Goal: Task Accomplishment & Management: Complete application form

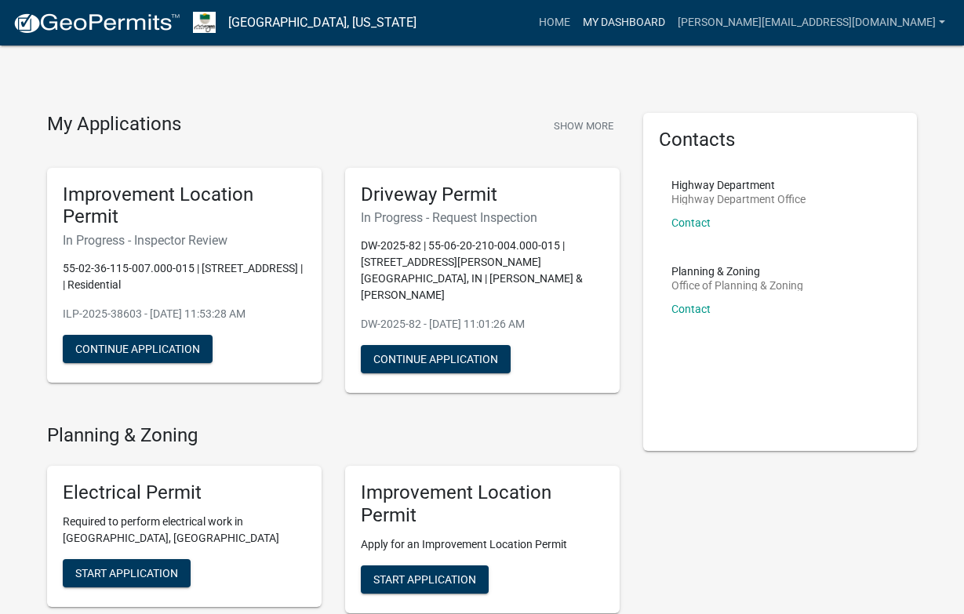
click at [671, 19] on link "My Dashboard" at bounding box center [623, 23] width 95 height 30
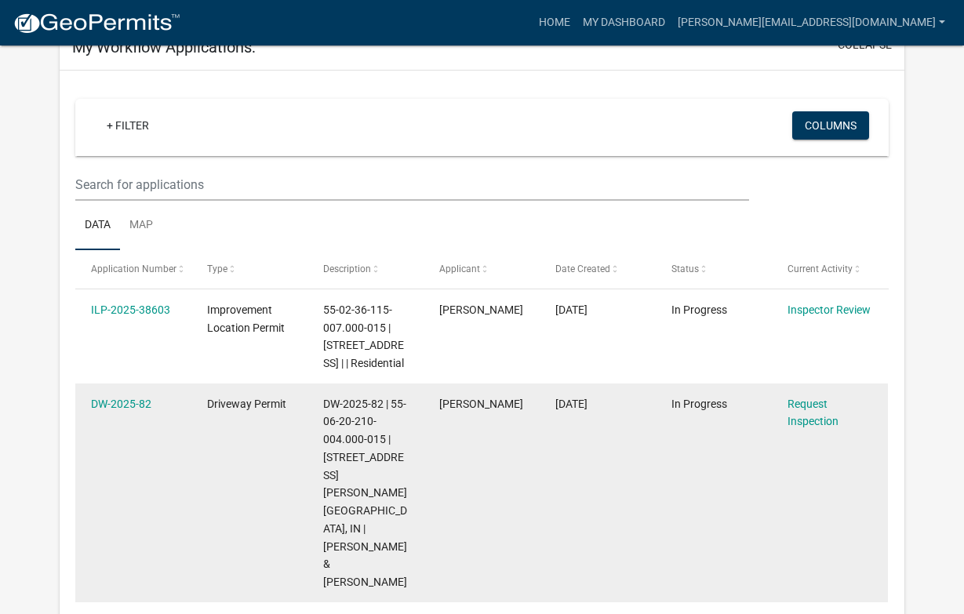
scroll to position [136, 0]
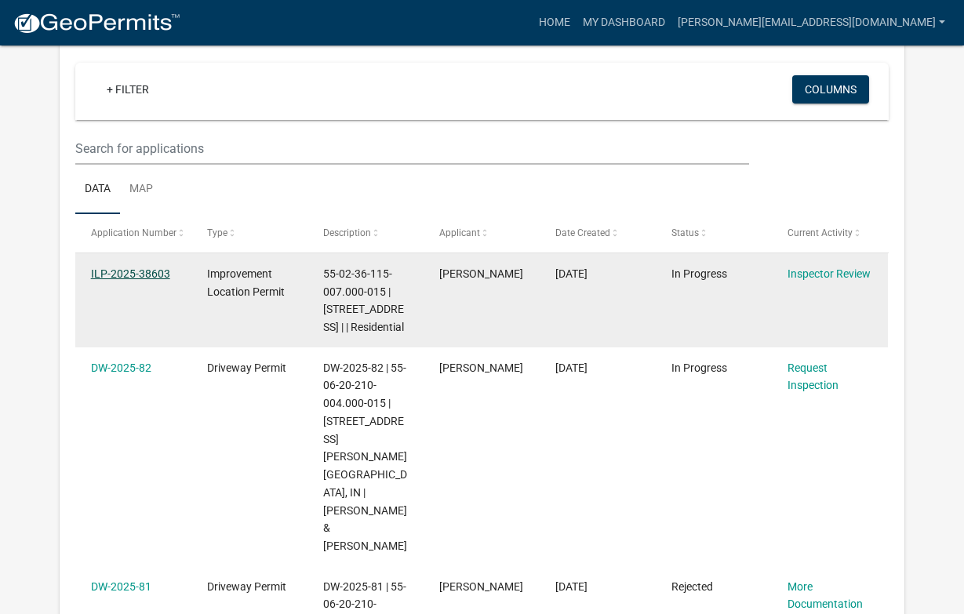
click at [140, 273] on link "ILP-2025-38603" at bounding box center [130, 273] width 79 height 13
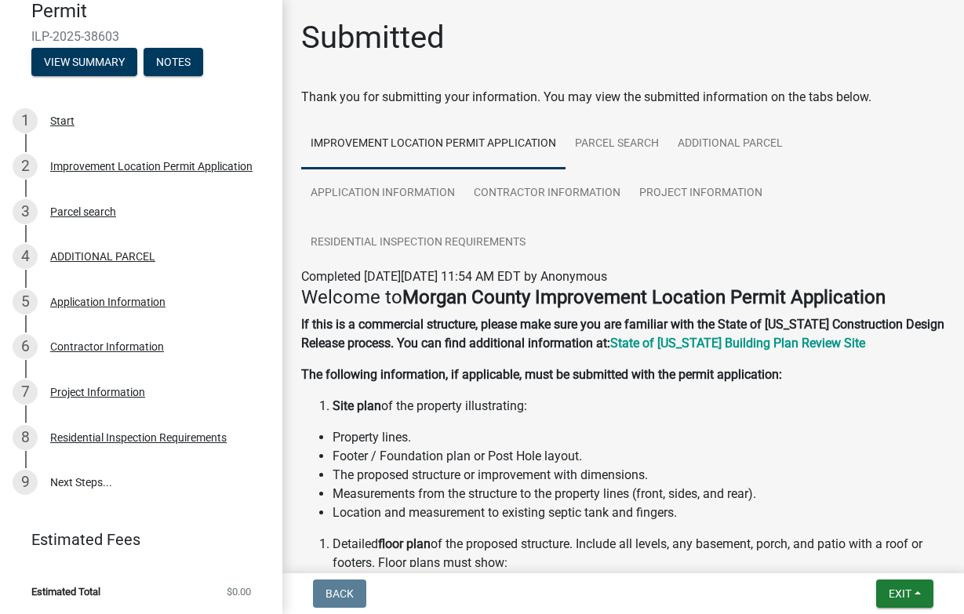
click at [898, 594] on span "Exit" at bounding box center [900, 593] width 23 height 13
click at [844, 559] on button "Save & Exit" at bounding box center [870, 553] width 125 height 38
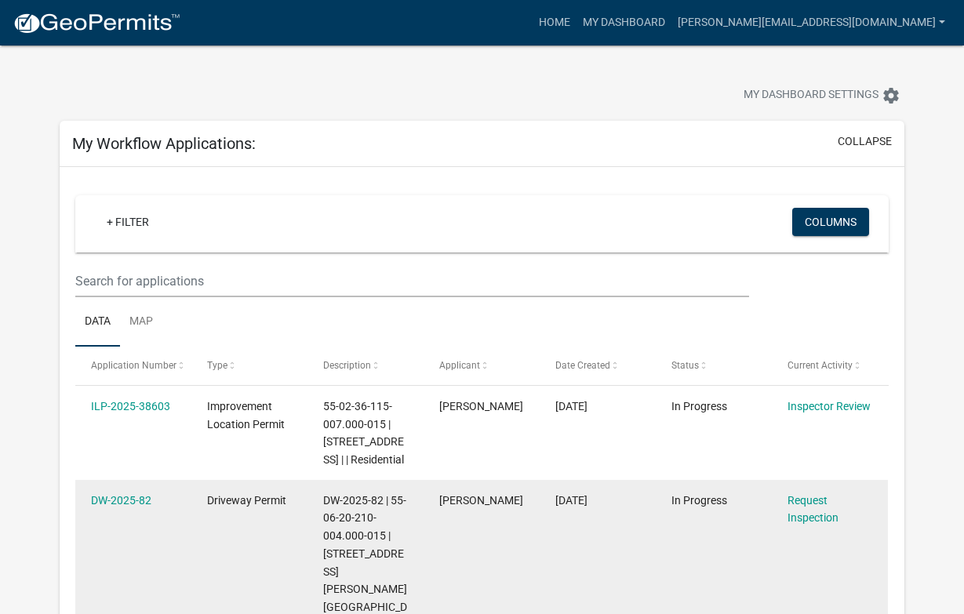
scroll to position [71, 0]
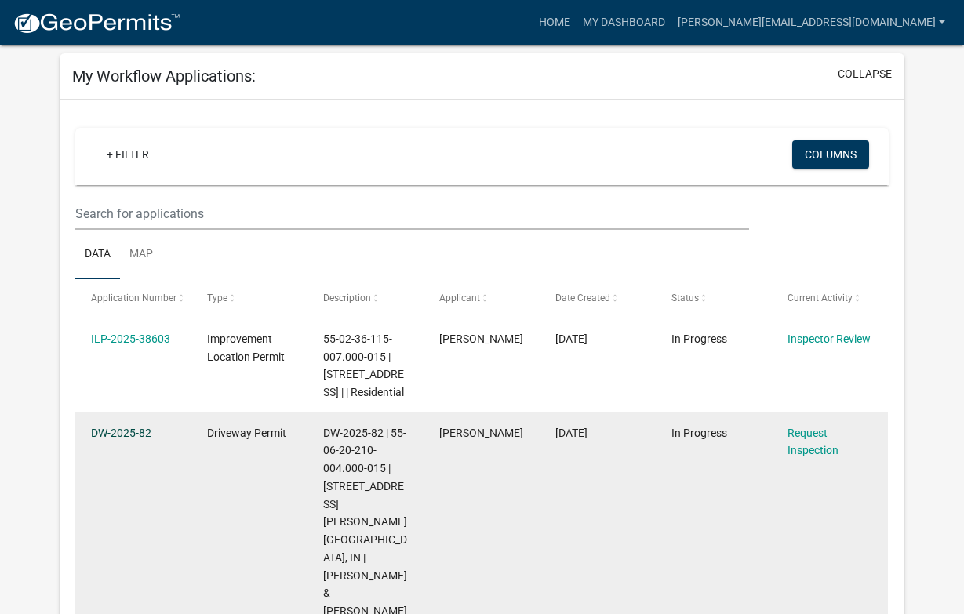
click at [100, 439] on link "DW-2025-82" at bounding box center [121, 433] width 60 height 13
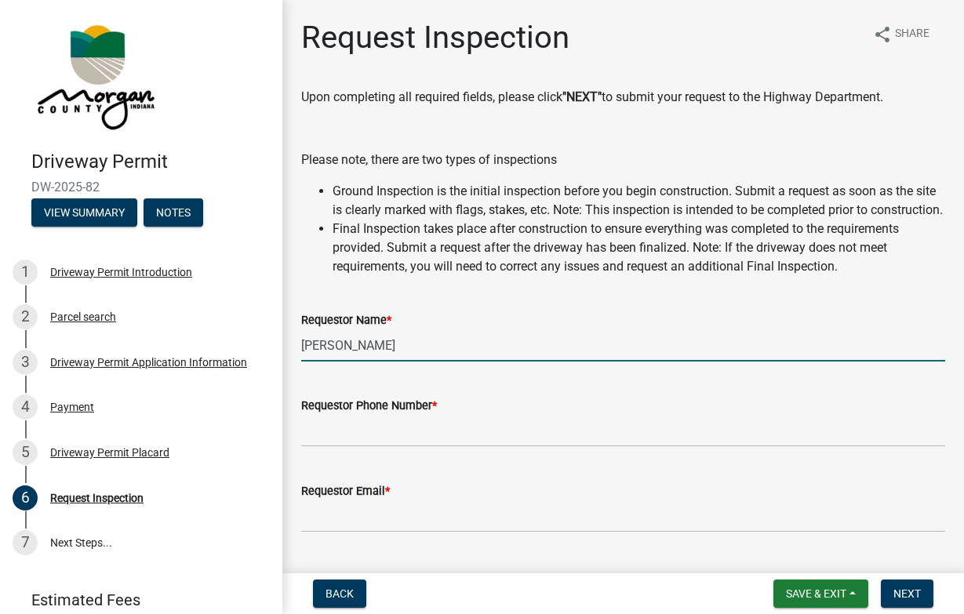
click at [348, 362] on input "[PERSON_NAME]" at bounding box center [623, 345] width 644 height 32
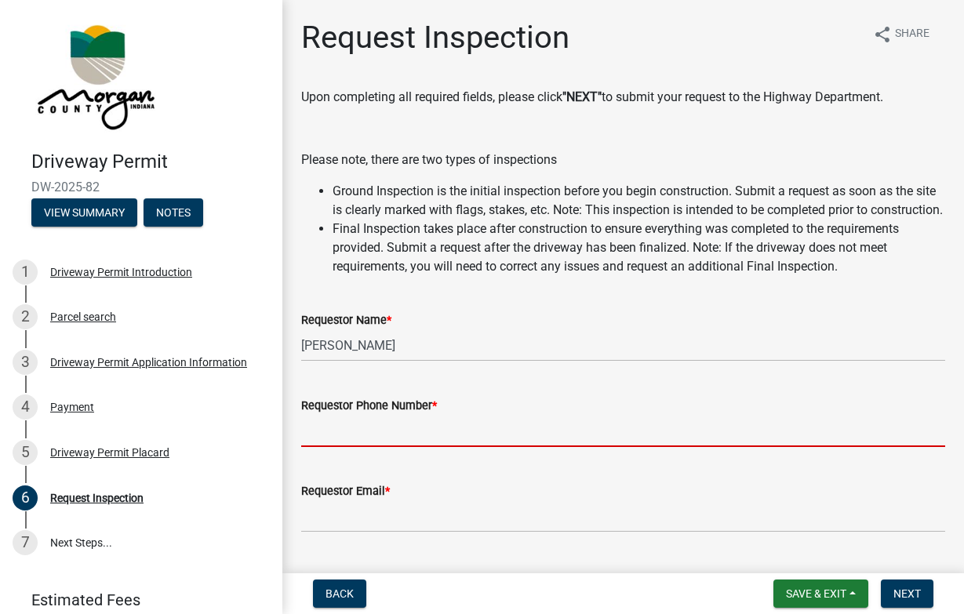
click at [453, 442] on input "Requestor Phone Number *" at bounding box center [623, 431] width 644 height 32
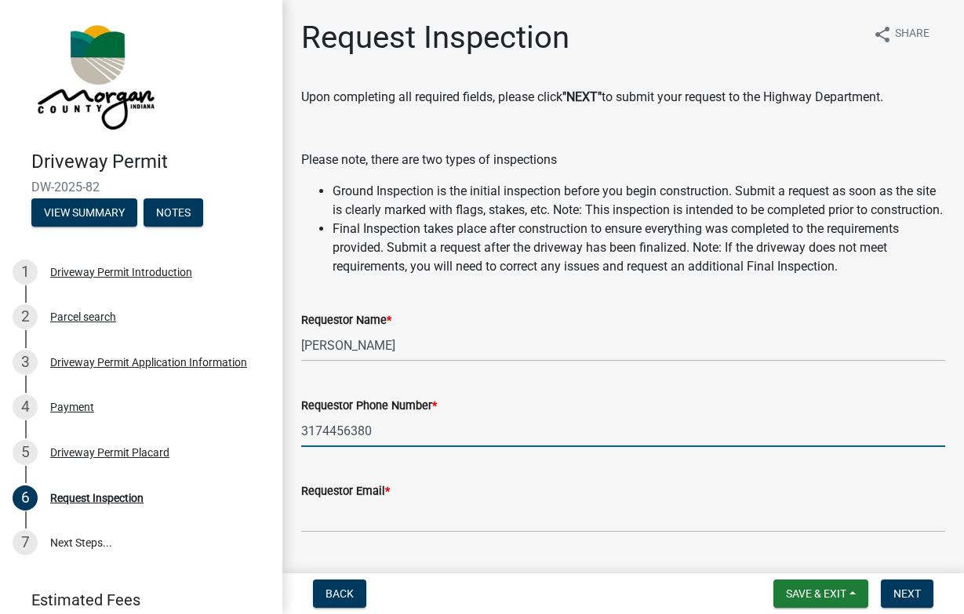
type input "3174456380"
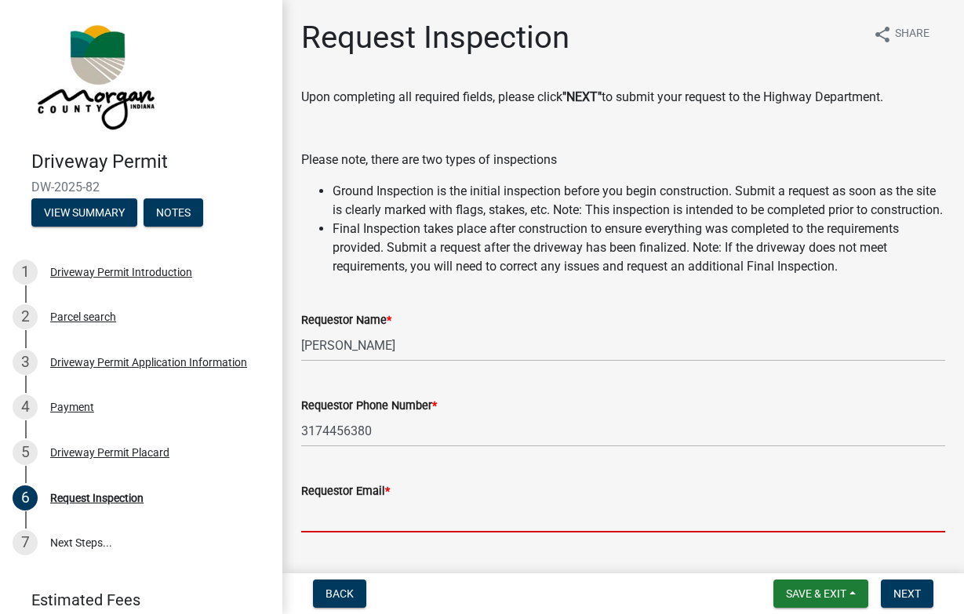
click at [379, 532] on input "Requestor Email *" at bounding box center [623, 516] width 644 height 32
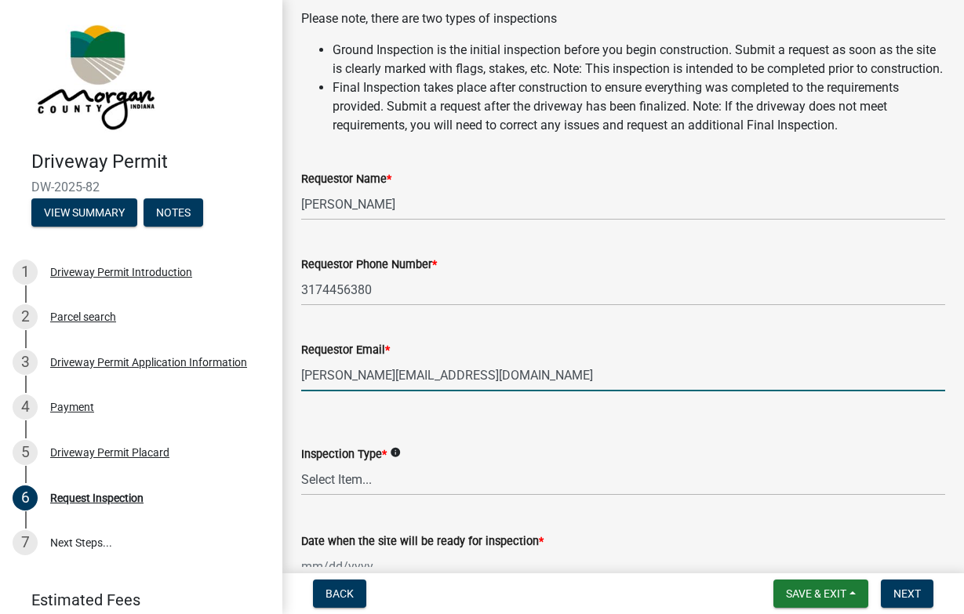
scroll to position [278, 0]
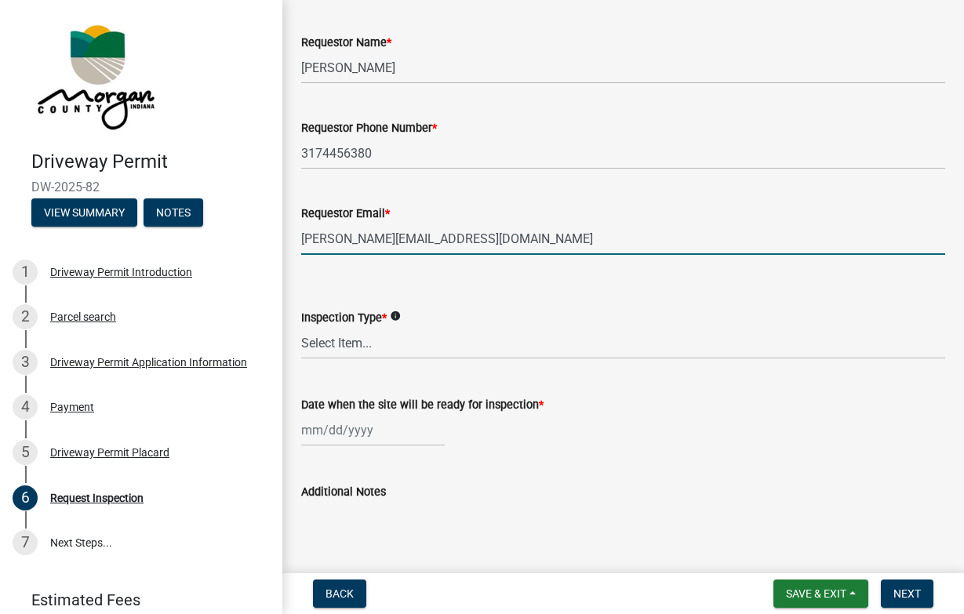
type input "[PERSON_NAME][EMAIL_ADDRESS][DOMAIN_NAME]"
select select "debb4a3e-35c2-4de2-a554-deb08e932456"
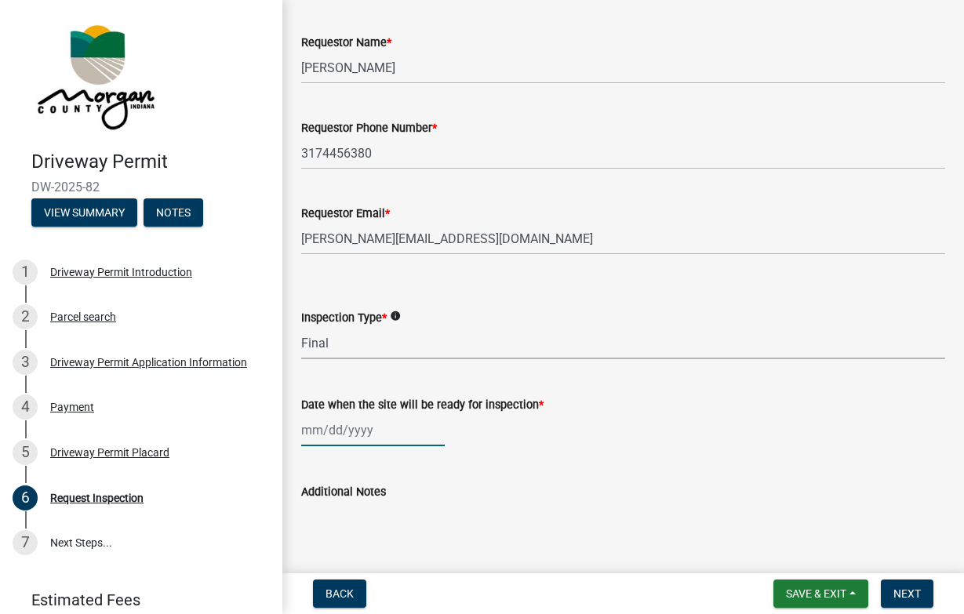
select select "9"
select select "2025"
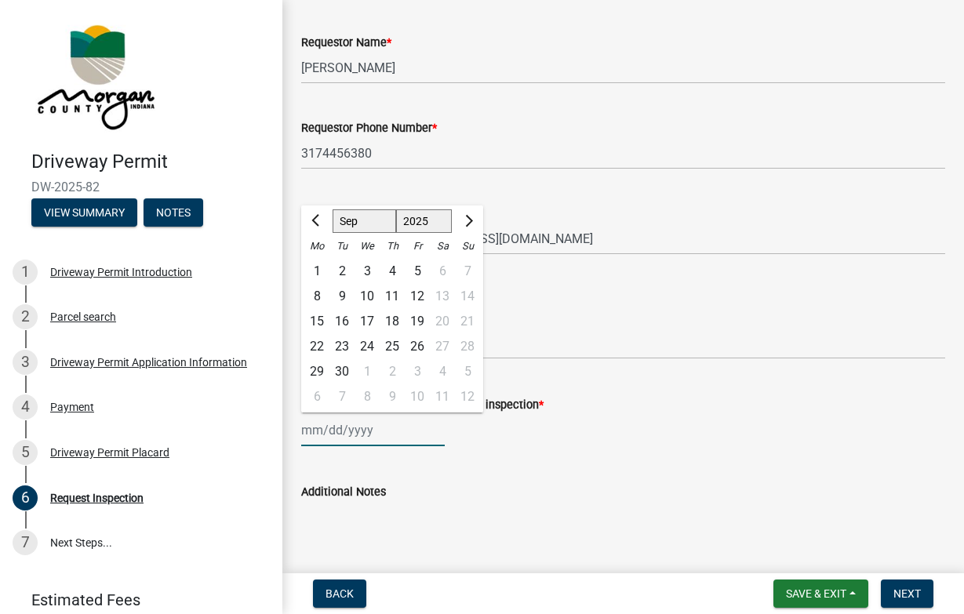
click at [326, 446] on div "[PERSON_NAME] Feb Mar Apr [PERSON_NAME][DATE] Oct Nov [DATE] 1526 1527 1528 152…" at bounding box center [373, 430] width 144 height 32
click at [320, 359] on div "22" at bounding box center [316, 346] width 25 height 25
type input "[DATE]"
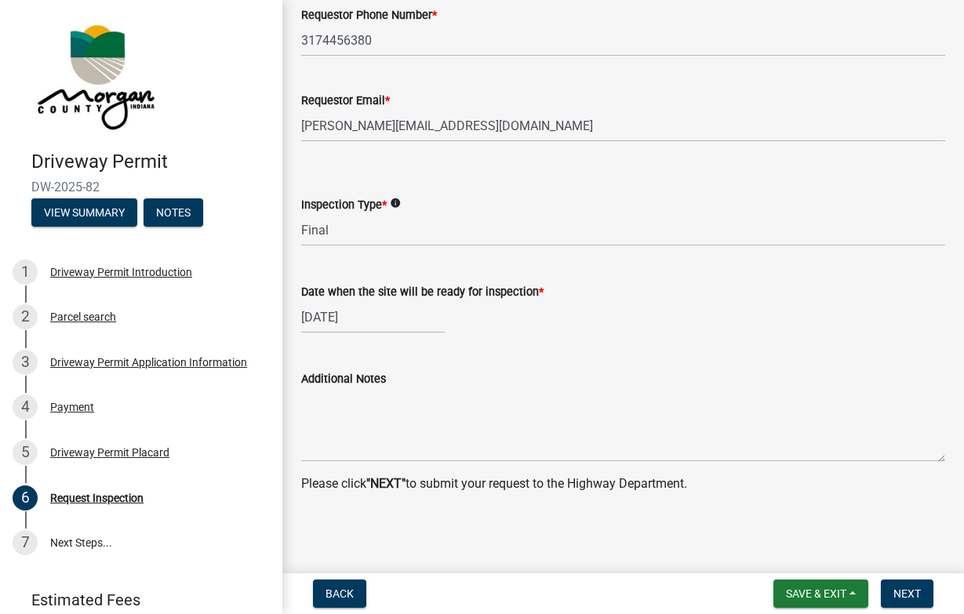
scroll to position [409, 0]
click at [815, 593] on span "Save & Exit" at bounding box center [816, 593] width 60 height 13
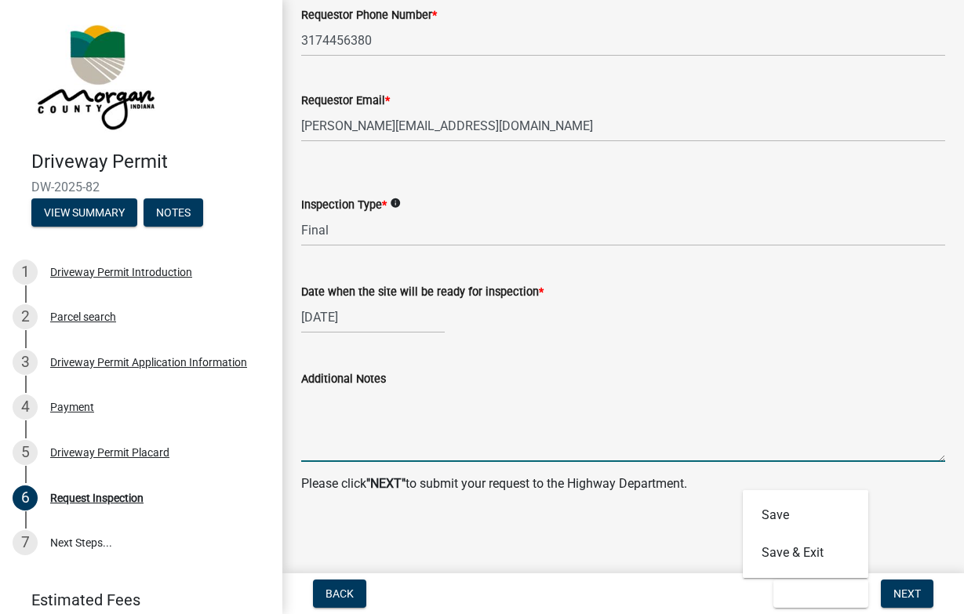
click at [845, 451] on textarea "Additional Notes" at bounding box center [623, 425] width 644 height 74
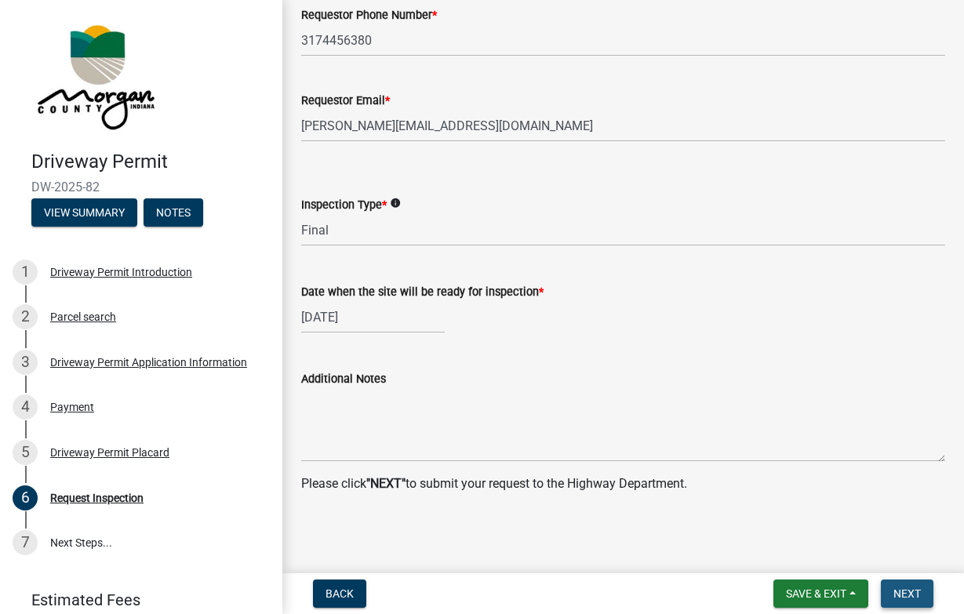
click at [907, 600] on button "Next" at bounding box center [907, 594] width 53 height 28
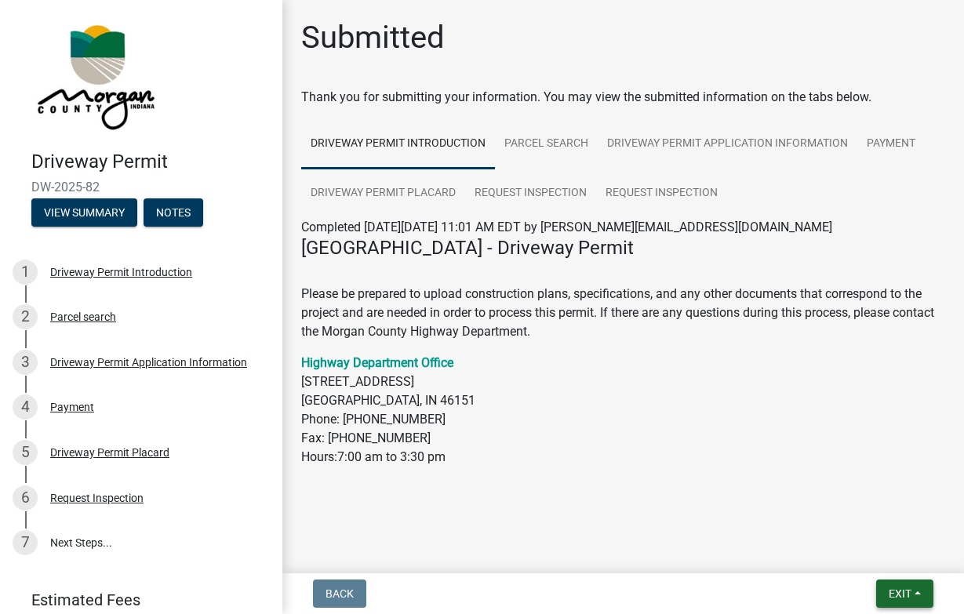
click at [895, 593] on span "Exit" at bounding box center [900, 593] width 23 height 13
click at [857, 558] on button "Save & Exit" at bounding box center [870, 553] width 125 height 38
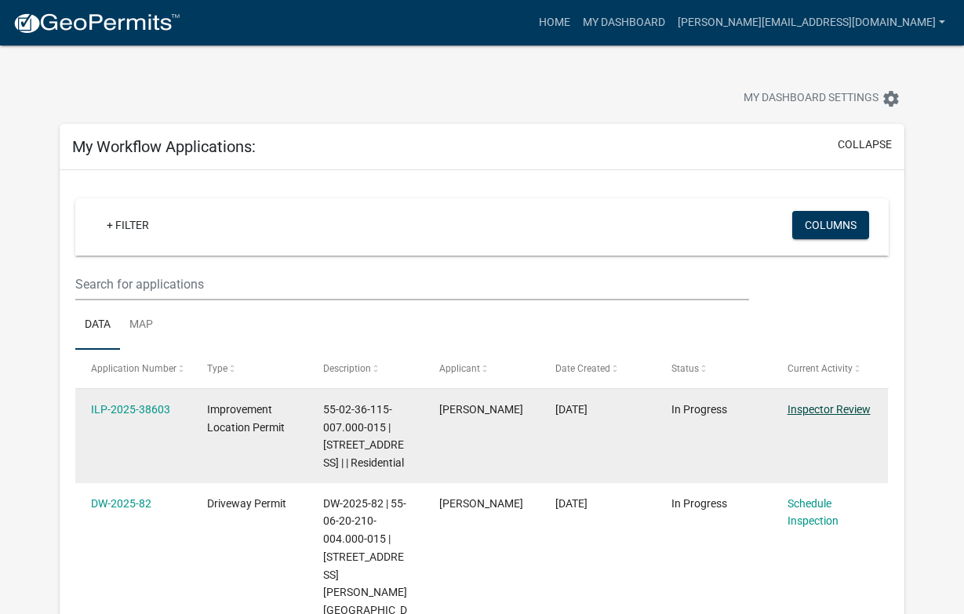
click at [822, 409] on link "Inspector Review" at bounding box center [828, 409] width 83 height 13
